Goal: Task Accomplishment & Management: Use online tool/utility

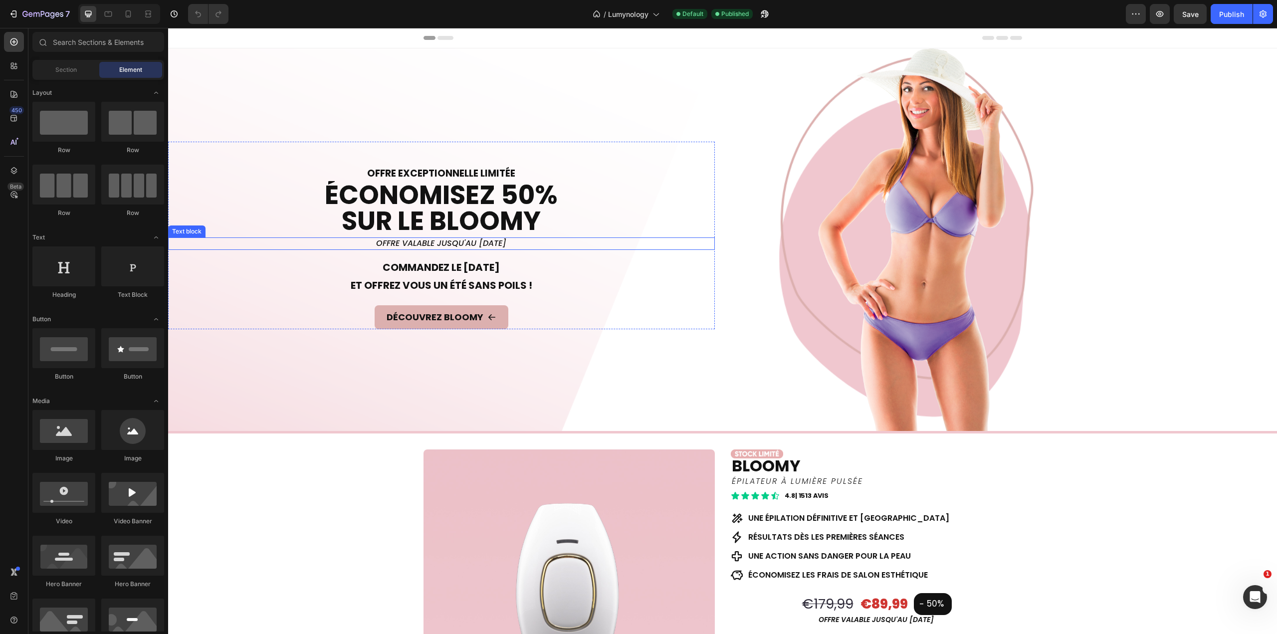
click at [476, 238] on p "offre valable jusqu'au 27 août" at bounding box center [441, 243] width 545 height 10
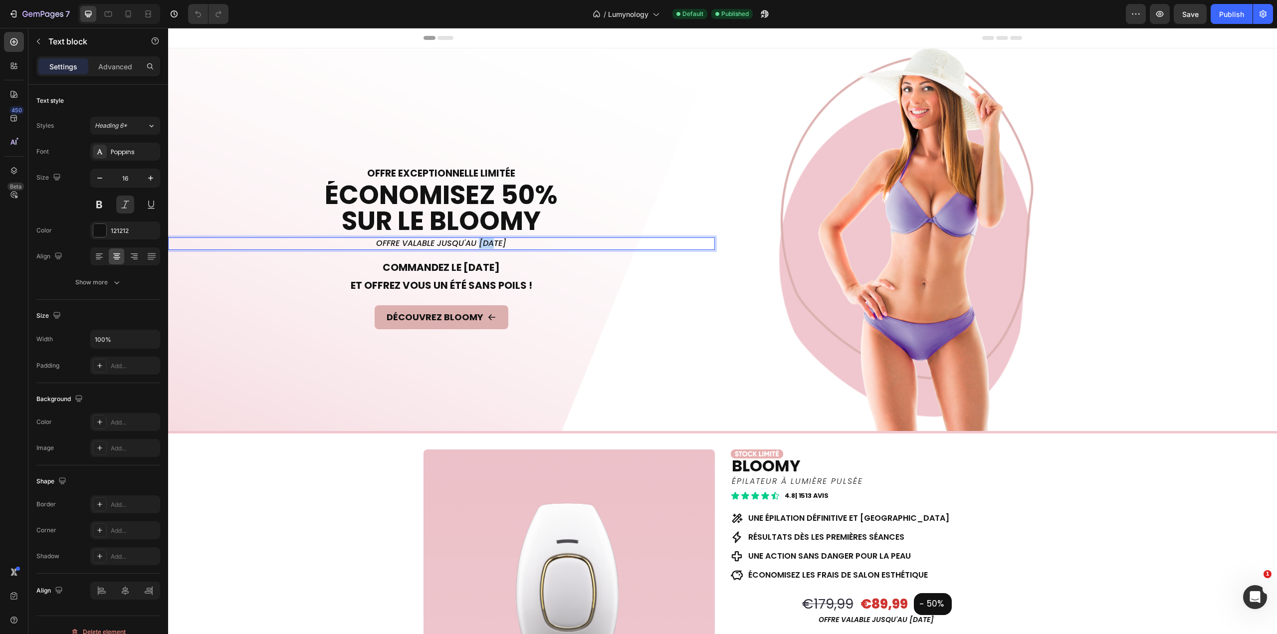
click at [476, 238] on p "offre valable jusqu'au 27 août" at bounding box center [441, 243] width 545 height 10
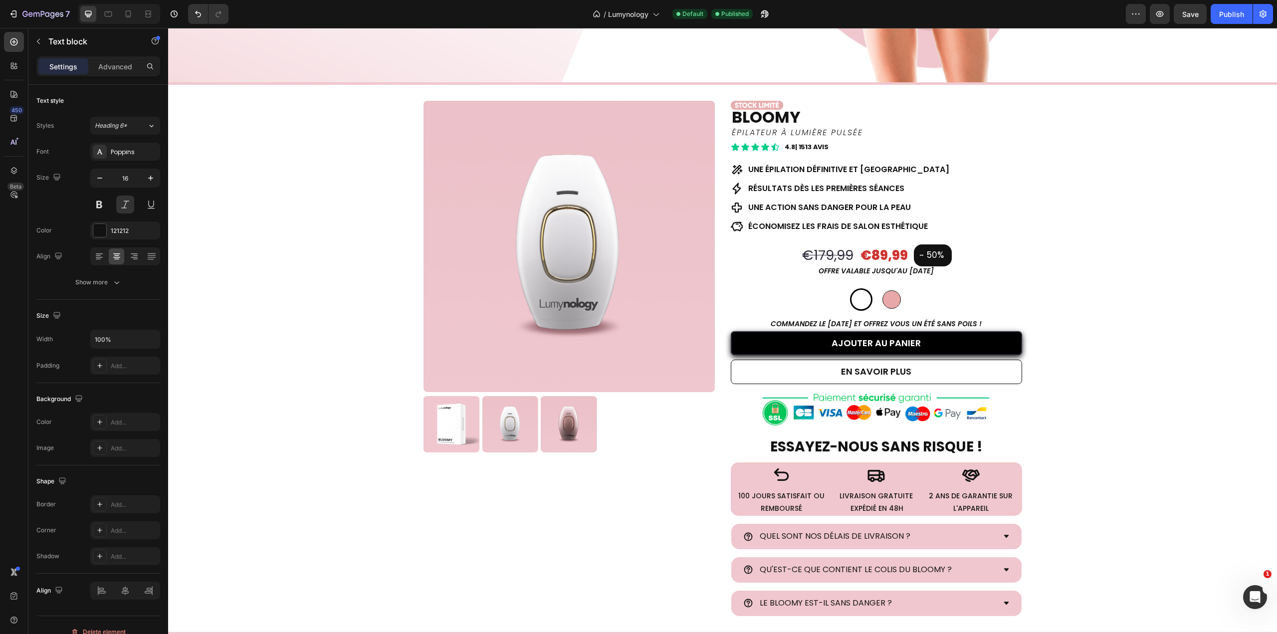
scroll to position [349, 0]
click at [907, 270] on p "offre valable jusqu'au 27 août" at bounding box center [876, 270] width 289 height 12
click at [127, 13] on icon at bounding box center [128, 14] width 10 height 10
type input "12"
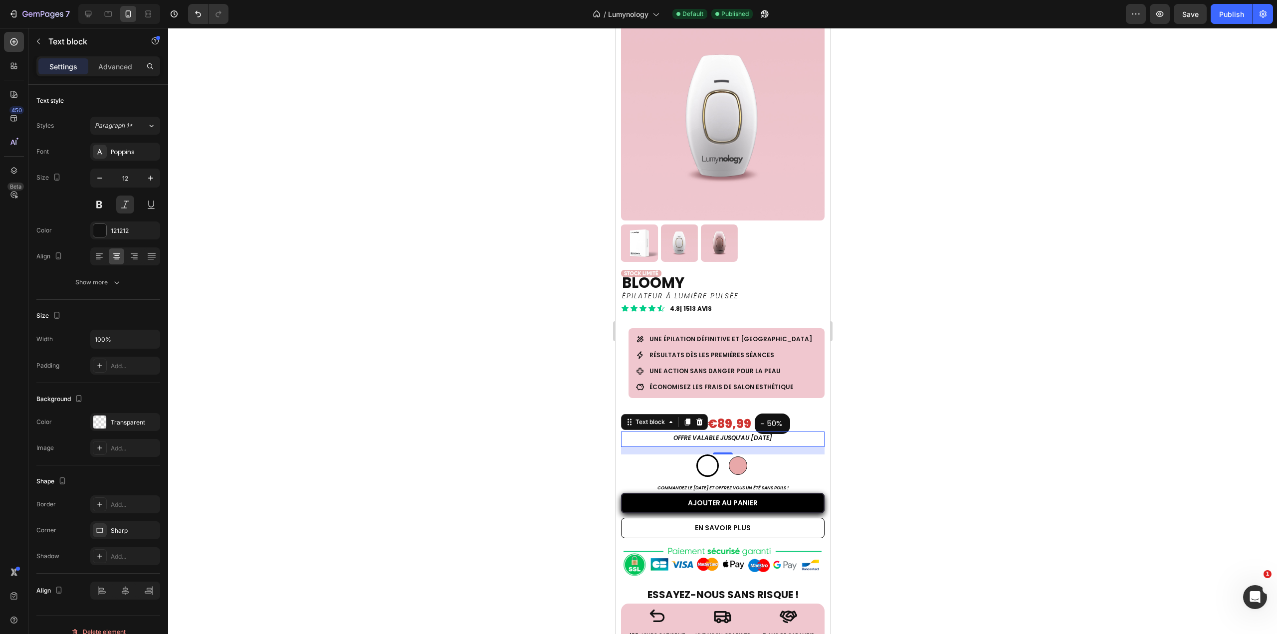
scroll to position [598, 0]
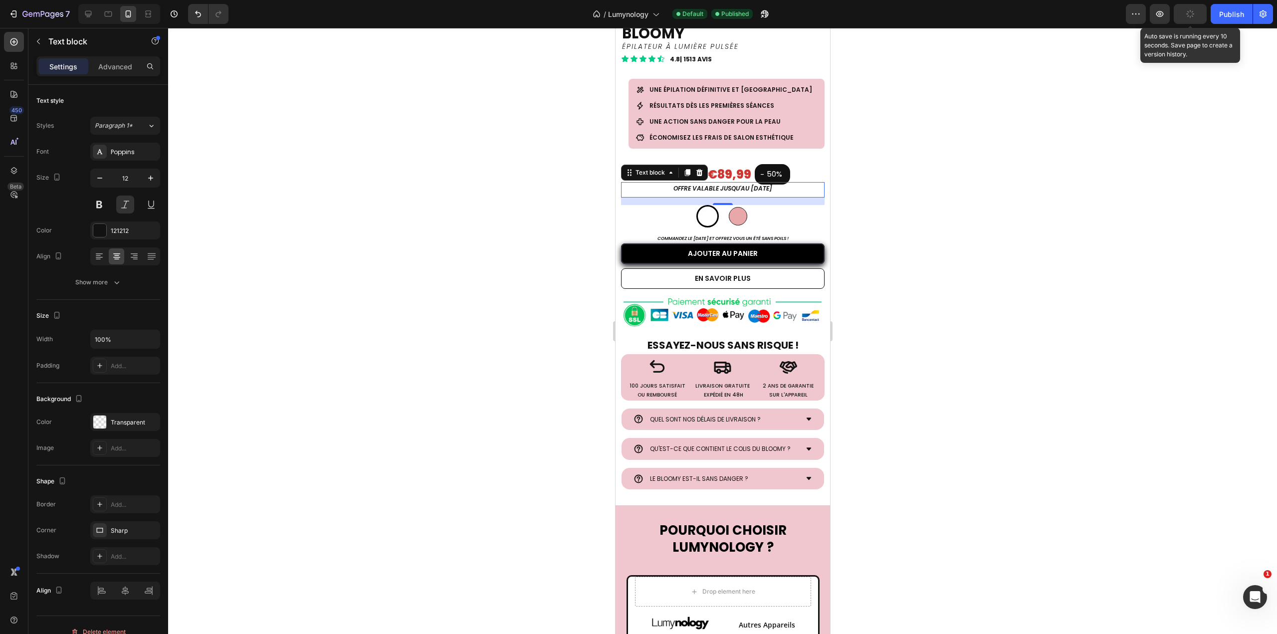
click at [1189, 16] on icon "button" at bounding box center [1189, 13] width 11 height 11
click at [1224, 13] on div "Publish" at bounding box center [1231, 14] width 25 height 10
click at [33, 4] on button "7" at bounding box center [39, 14] width 70 height 20
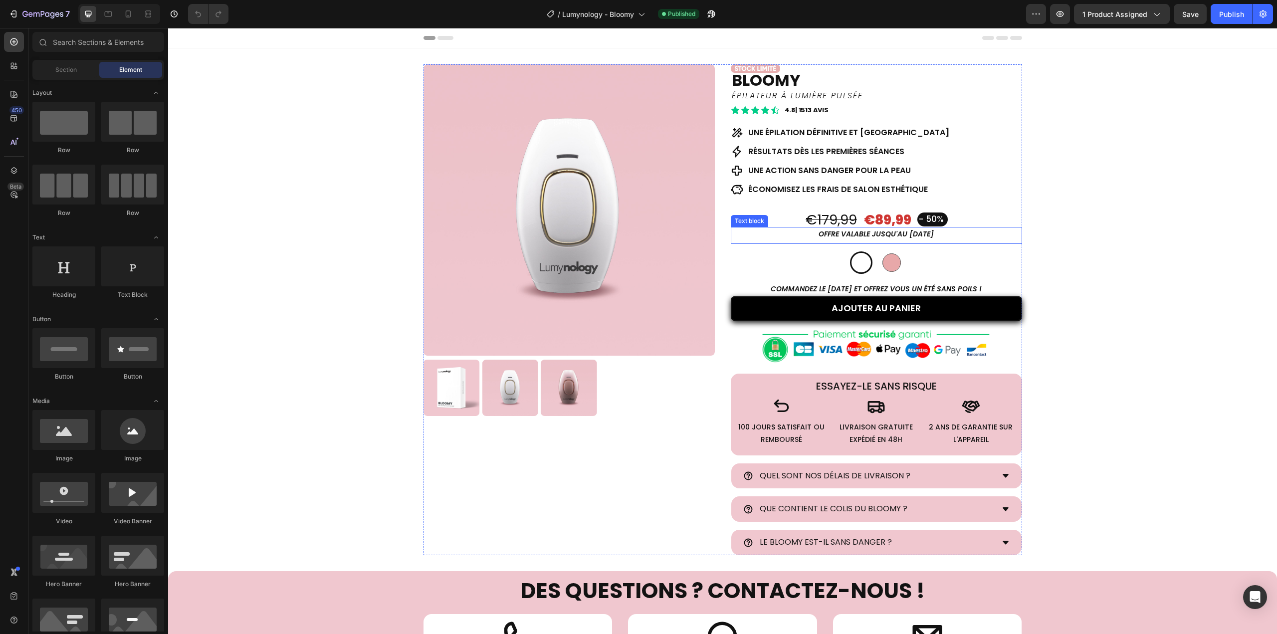
click at [908, 230] on p "OFFRE valable jusqu'au [DATE]" at bounding box center [876, 234] width 289 height 12
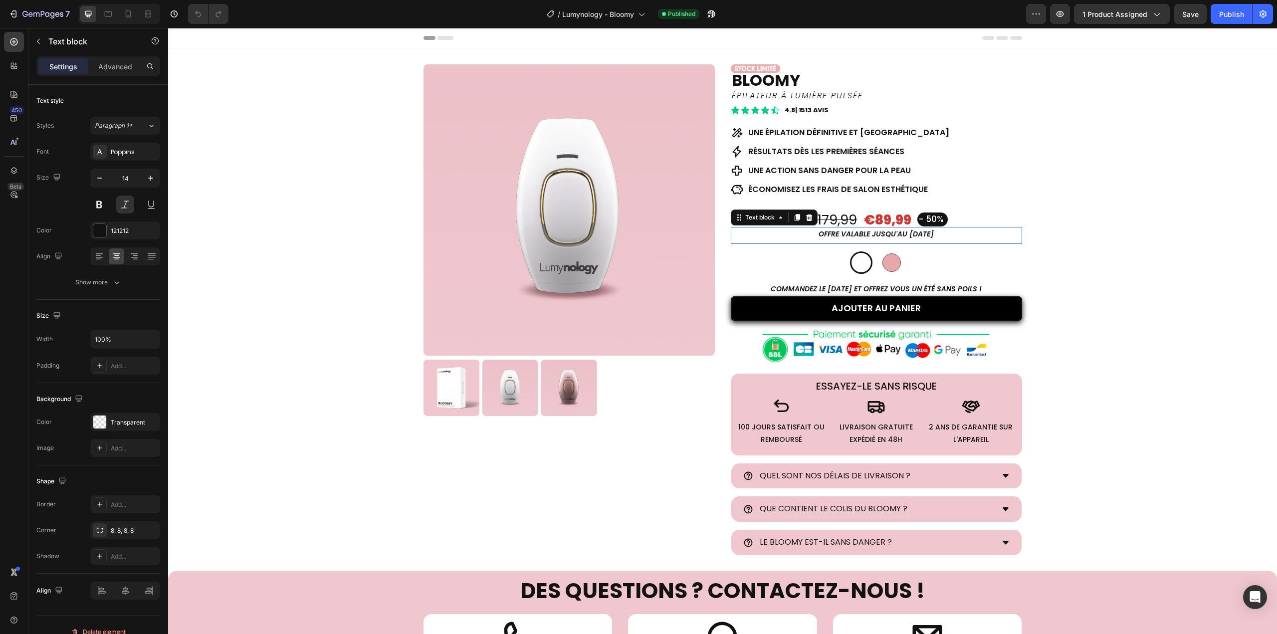
click at [908, 230] on p "OFFRE valable jusqu'au [DATE]" at bounding box center [876, 234] width 289 height 12
click at [127, 4] on div at bounding box center [119, 14] width 82 height 20
click at [125, 8] on div at bounding box center [128, 14] width 16 height 16
type input "12"
type input "Auto"
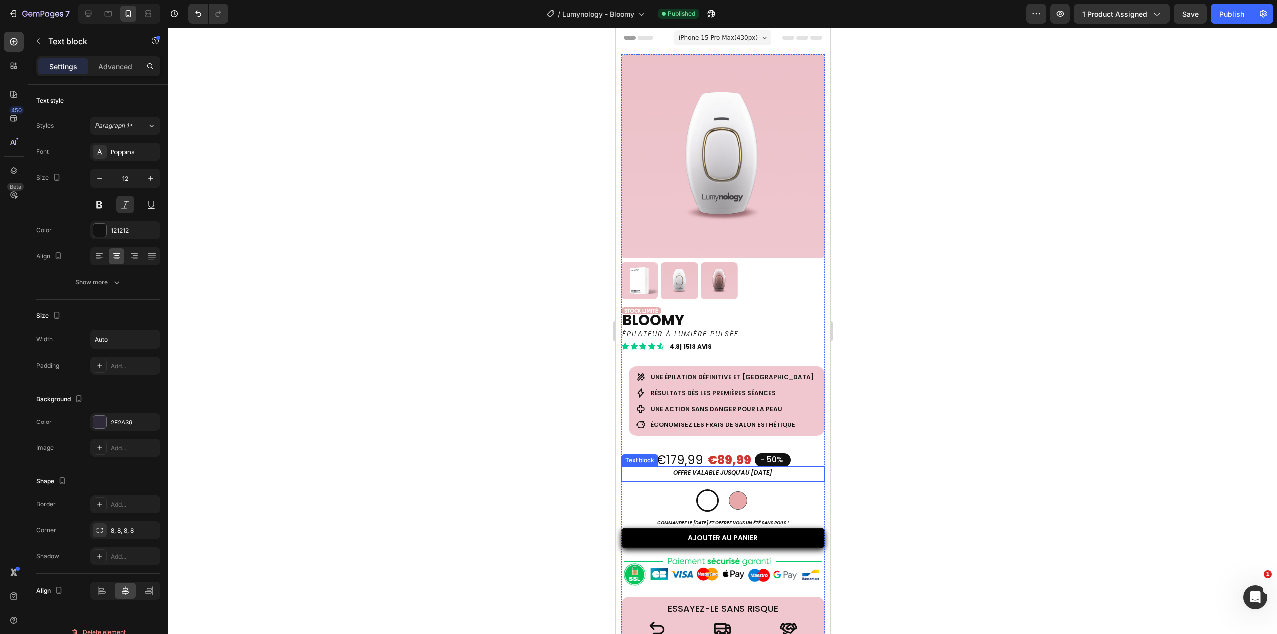
click at [746, 467] on p "OFFRE valable jusqu'au [DATE]" at bounding box center [722, 472] width 202 height 11
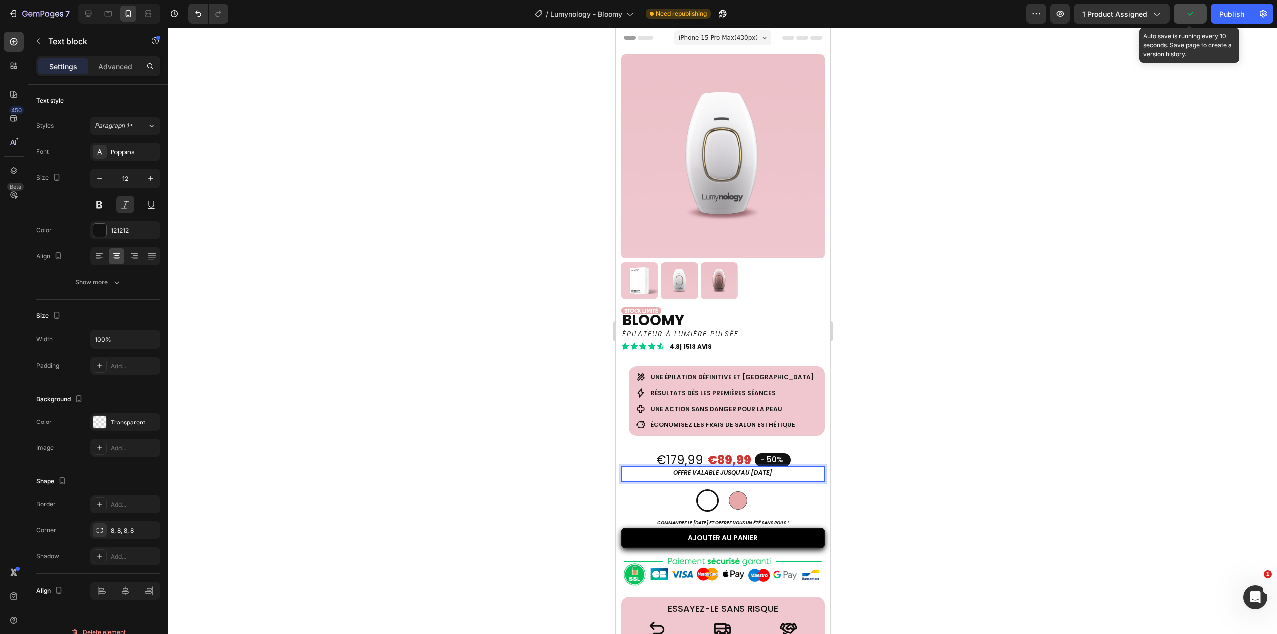
click at [1197, 19] on button "button" at bounding box center [1189, 14] width 33 height 20
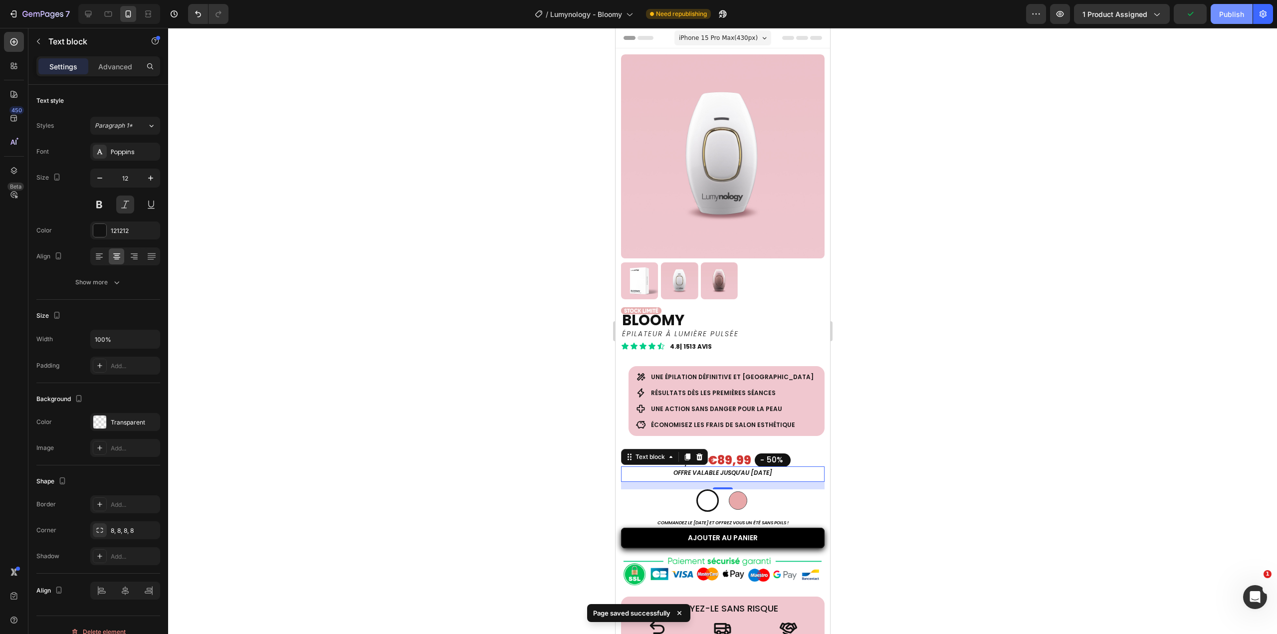
click at [1224, 16] on div "Publish" at bounding box center [1231, 14] width 25 height 10
click at [33, 8] on button "7" at bounding box center [39, 14] width 70 height 20
